Goal: Transaction & Acquisition: Subscribe to service/newsletter

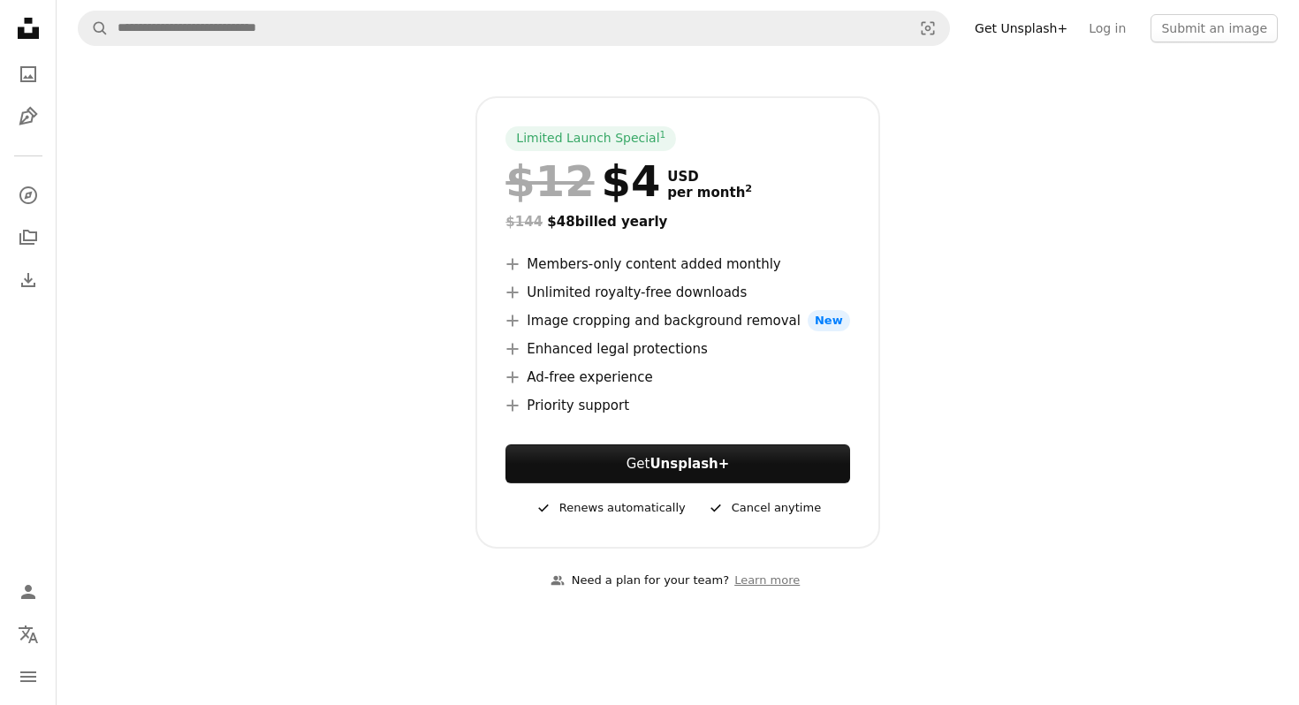
scroll to position [263, 0]
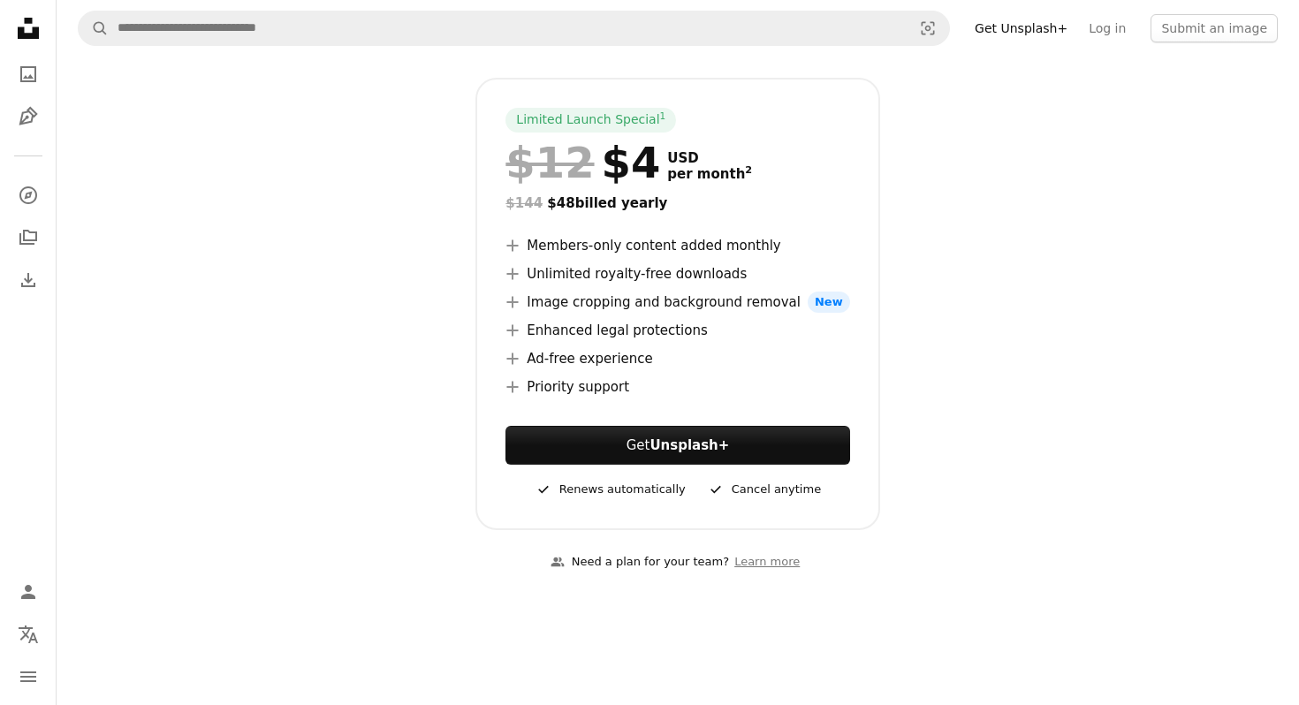
click at [677, 191] on div at bounding box center [678, 189] width 344 height 7
click at [672, 255] on li "A plus sign Members-only content added monthly" at bounding box center [678, 245] width 344 height 21
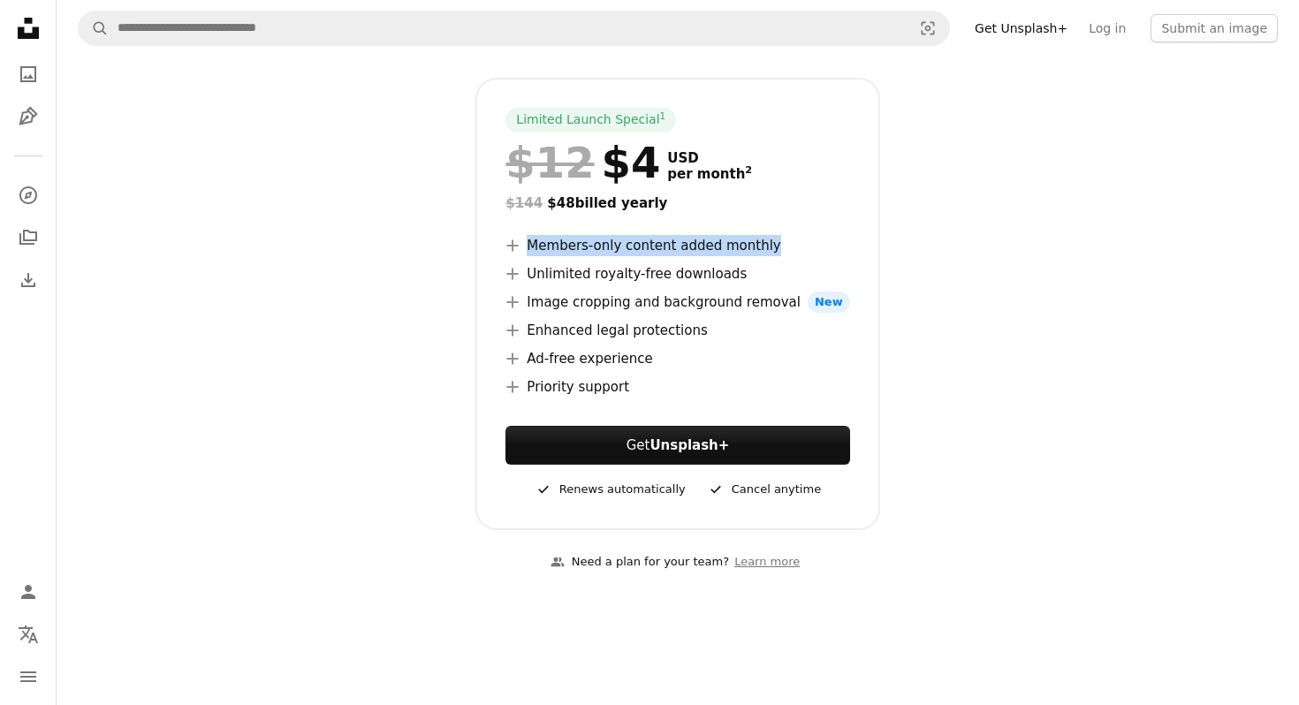
click at [686, 248] on li "A plus sign Members-only content added monthly" at bounding box center [678, 245] width 344 height 21
click at [685, 296] on li "A plus sign Image cropping and background removal New" at bounding box center [678, 302] width 344 height 21
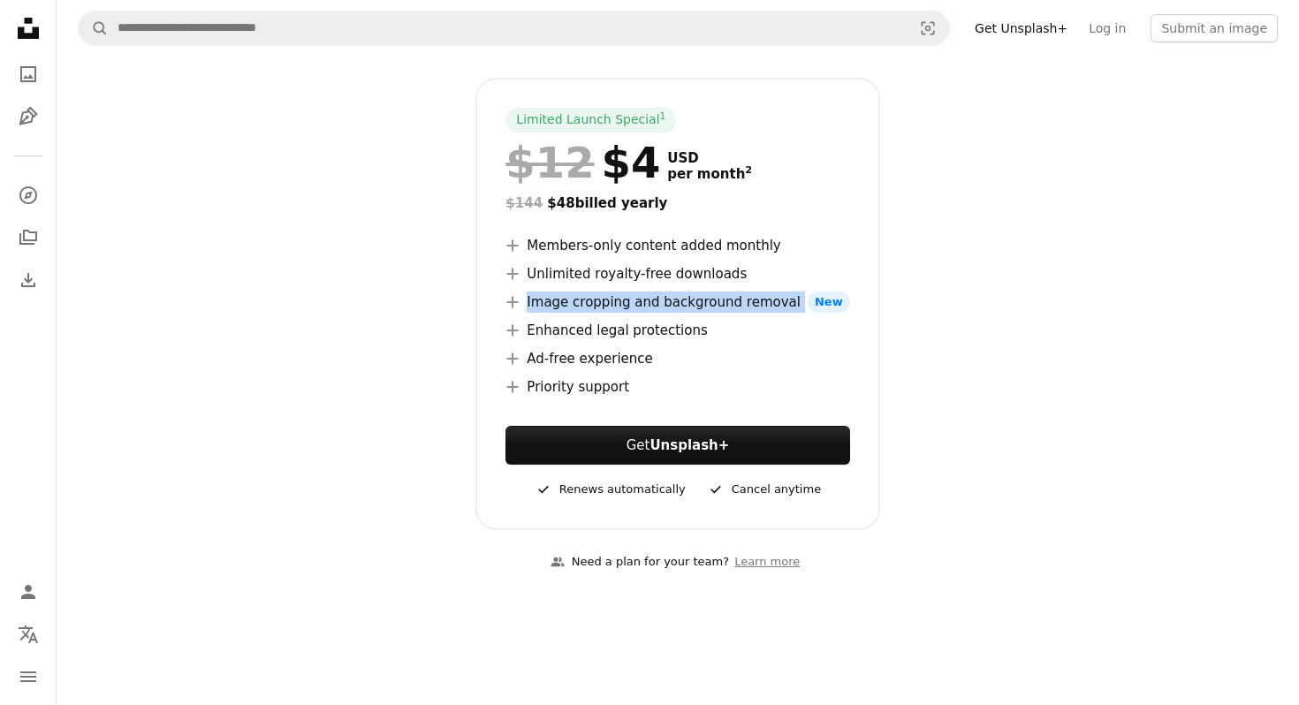
click at [685, 296] on li "A plus sign Image cropping and background removal New" at bounding box center [678, 302] width 344 height 21
click at [667, 275] on li "A plus sign Unlimited royalty-free downloads" at bounding box center [678, 273] width 344 height 21
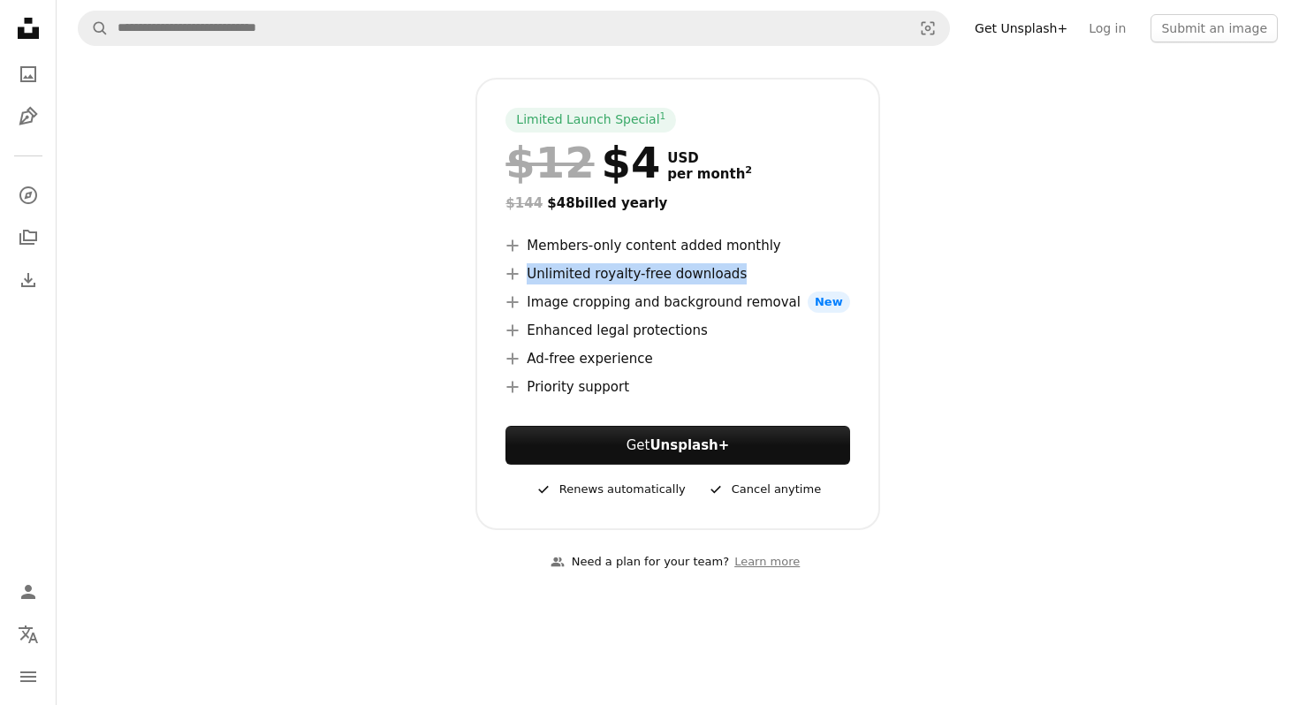
click at [667, 162] on span "USD" at bounding box center [709, 158] width 85 height 16
click at [664, 285] on ul "A plus sign Members-only content added monthly A plus sign Unlimited royalty-fr…" at bounding box center [678, 316] width 344 height 163
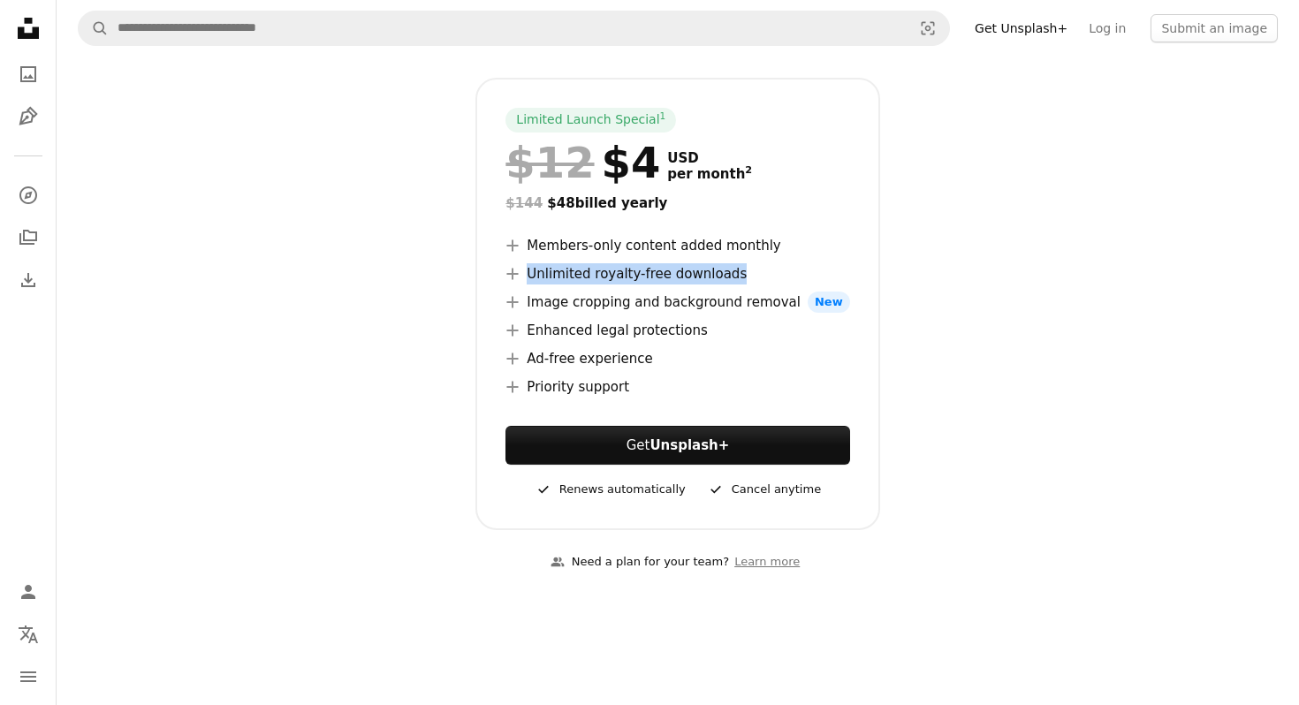
click at [664, 285] on ul "A plus sign Members-only content added monthly A plus sign Unlimited royalty-fr…" at bounding box center [678, 316] width 344 height 163
click at [665, 306] on li "A plus sign Image cropping and background removal New" at bounding box center [678, 302] width 344 height 21
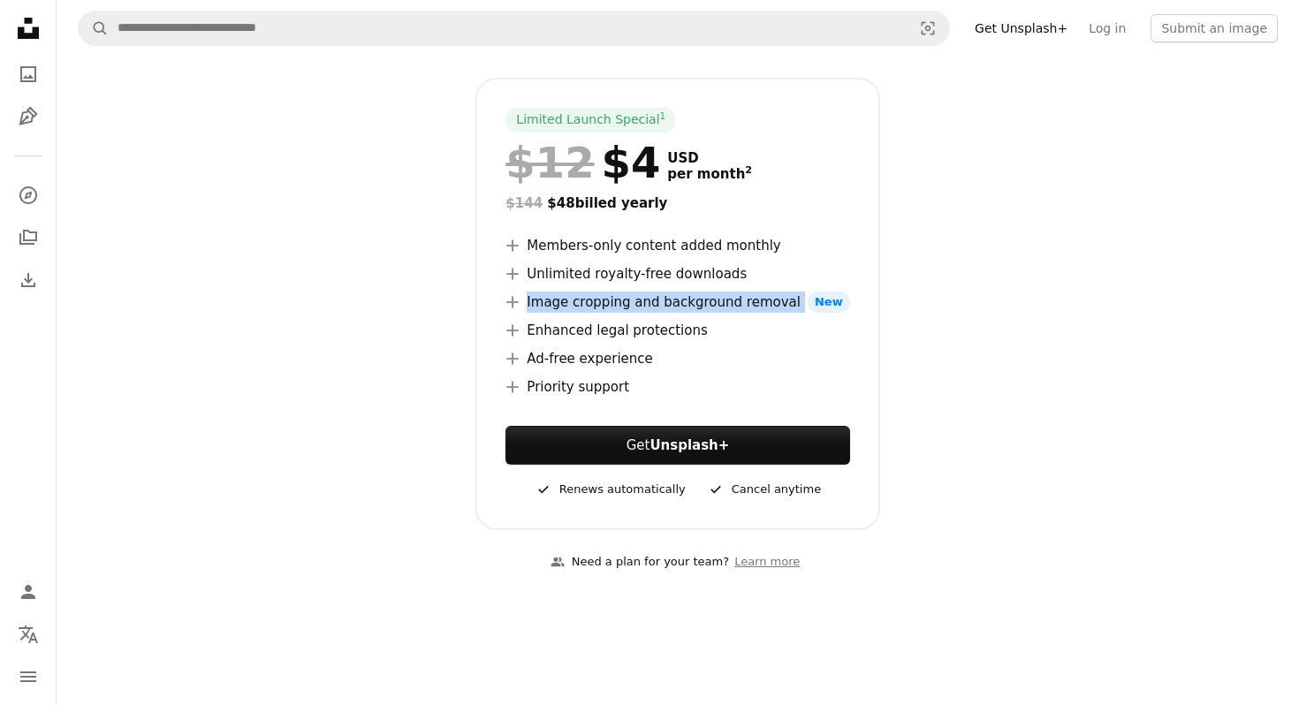
click at [665, 338] on li "A plus sign Enhanced legal protections" at bounding box center [678, 330] width 344 height 21
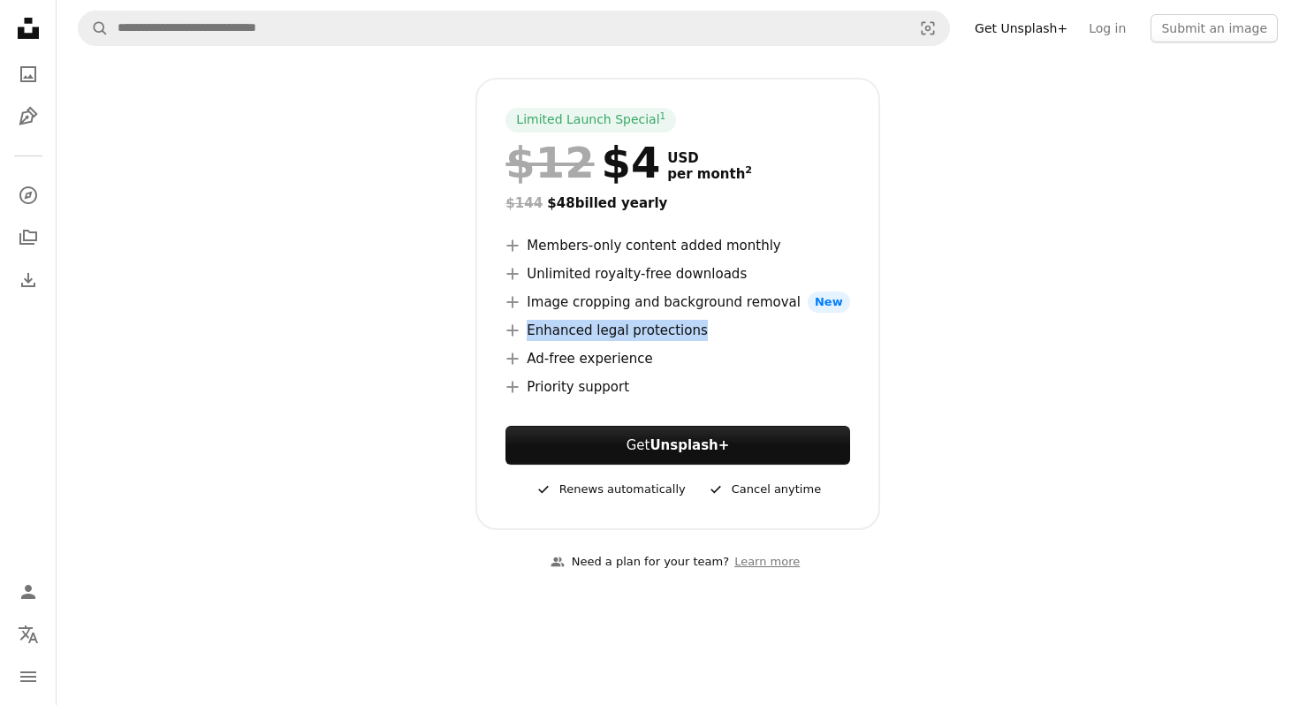
click at [673, 300] on li "A plus sign Image cropping and background removal New" at bounding box center [678, 302] width 344 height 21
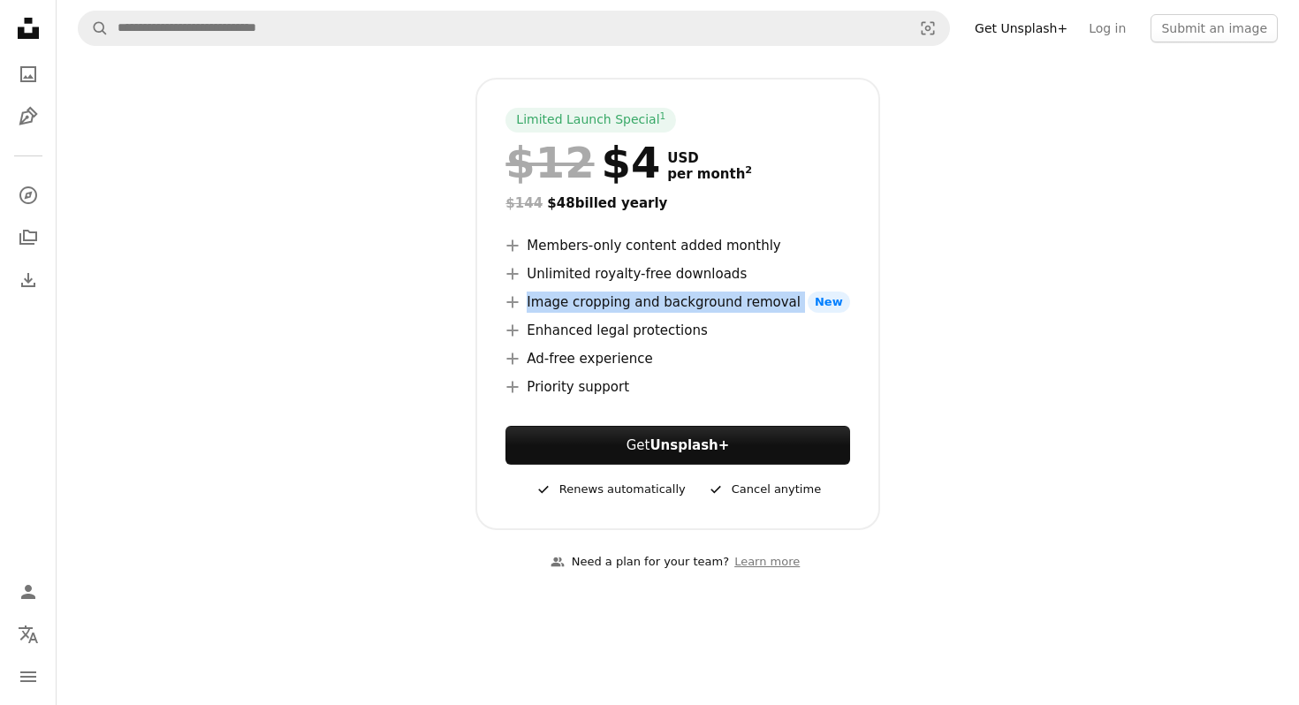
click at [647, 339] on li "A plus sign Enhanced legal protections" at bounding box center [678, 330] width 344 height 21
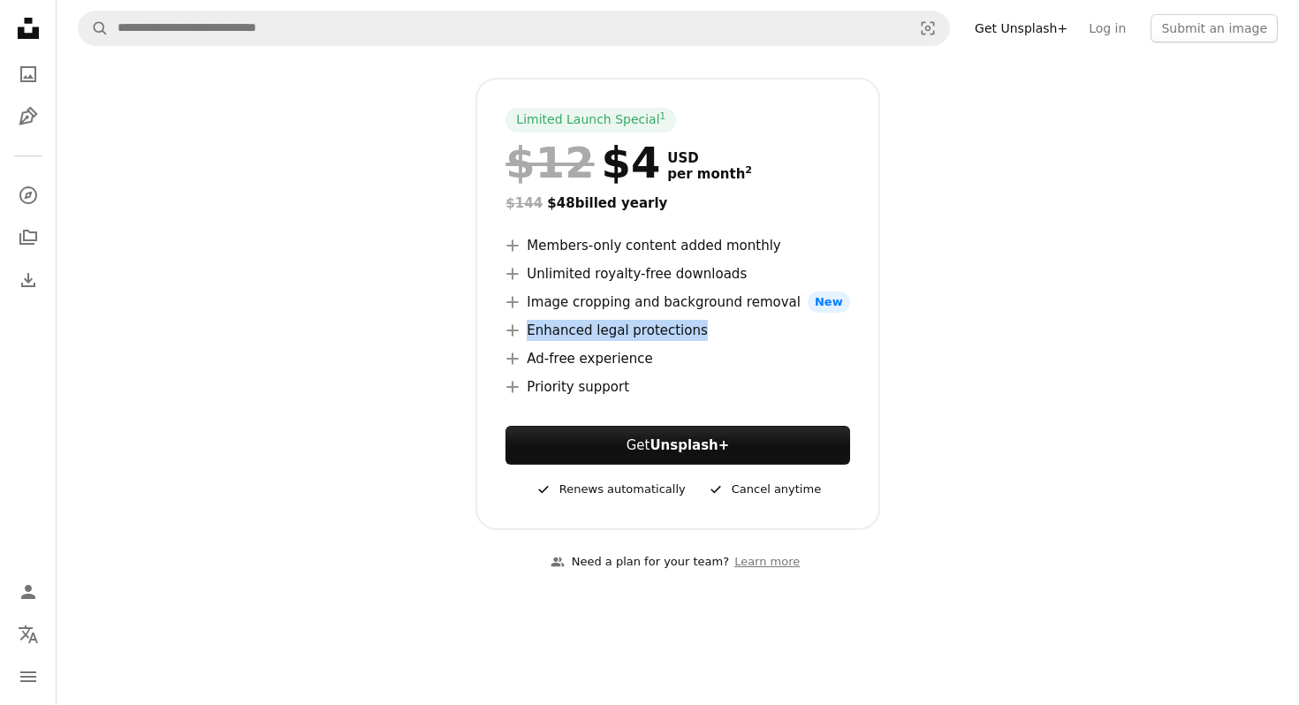
click at [625, 369] on li "A plus sign Ad-free experience" at bounding box center [678, 358] width 344 height 21
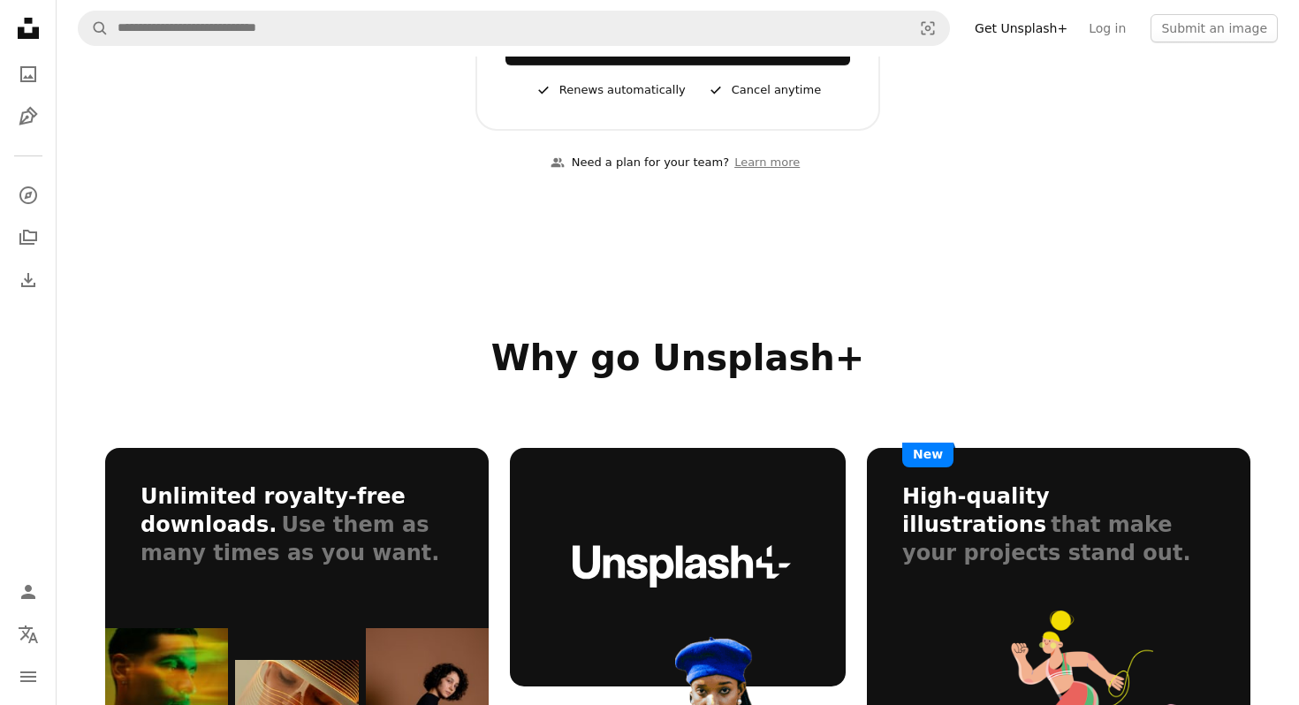
scroll to position [0, 0]
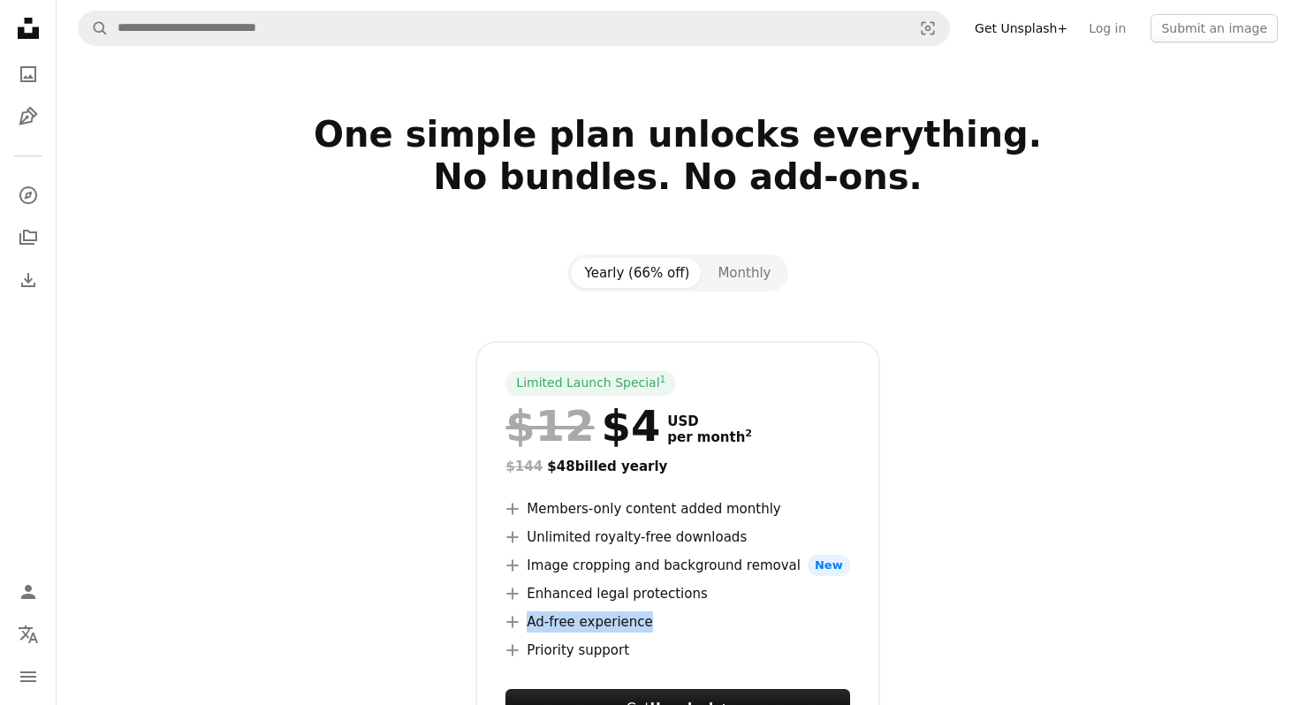
click at [663, 148] on h2 "One simple plan unlocks everything. No bundles. No add-ons." at bounding box center [677, 176] width 1145 height 127
click at [685, 135] on h2 "One simple plan unlocks everything. No bundles. No add-ons." at bounding box center [677, 176] width 1145 height 127
